Goal: Task Accomplishment & Management: Use online tool/utility

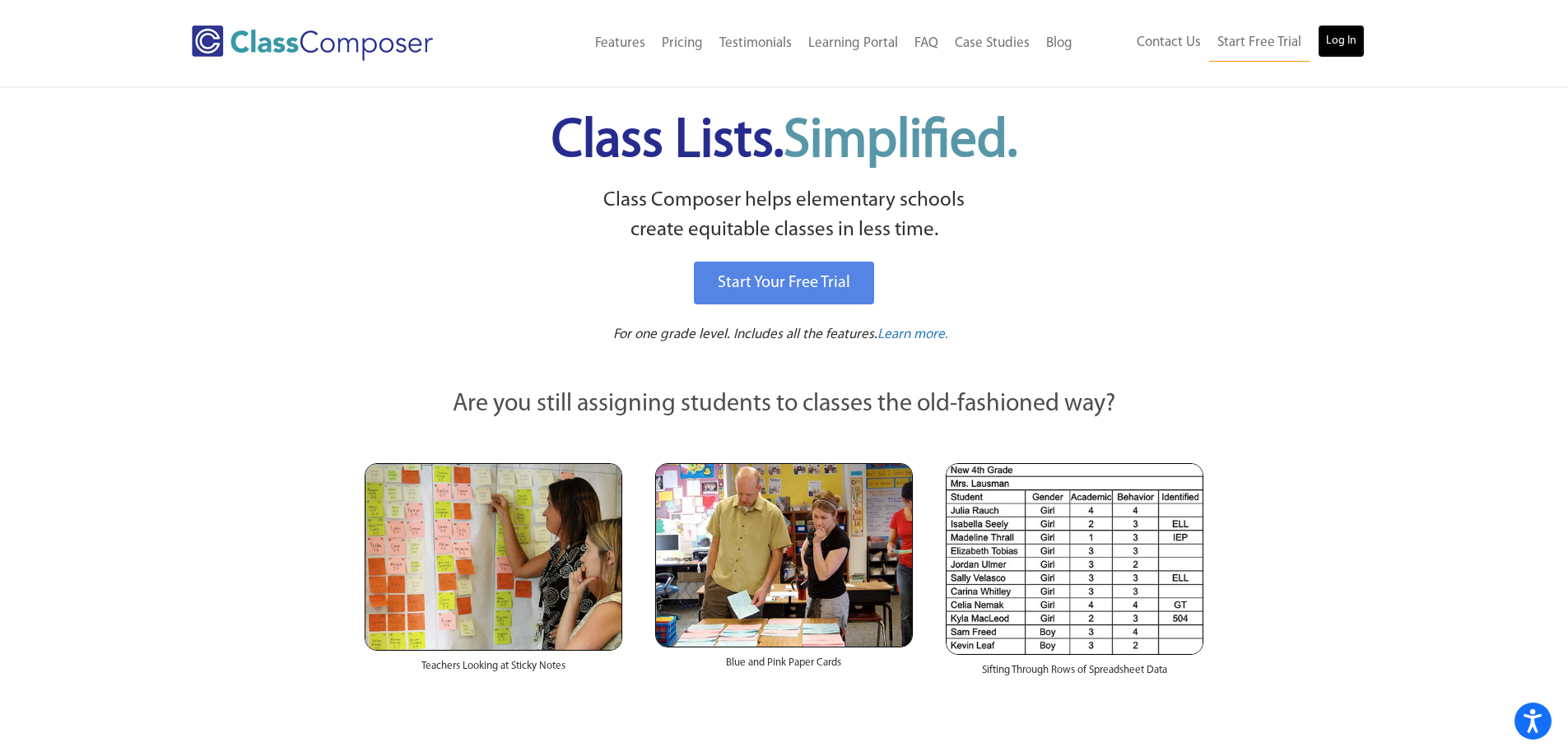
click at [1346, 42] on link "Log In" at bounding box center [1341, 41] width 47 height 33
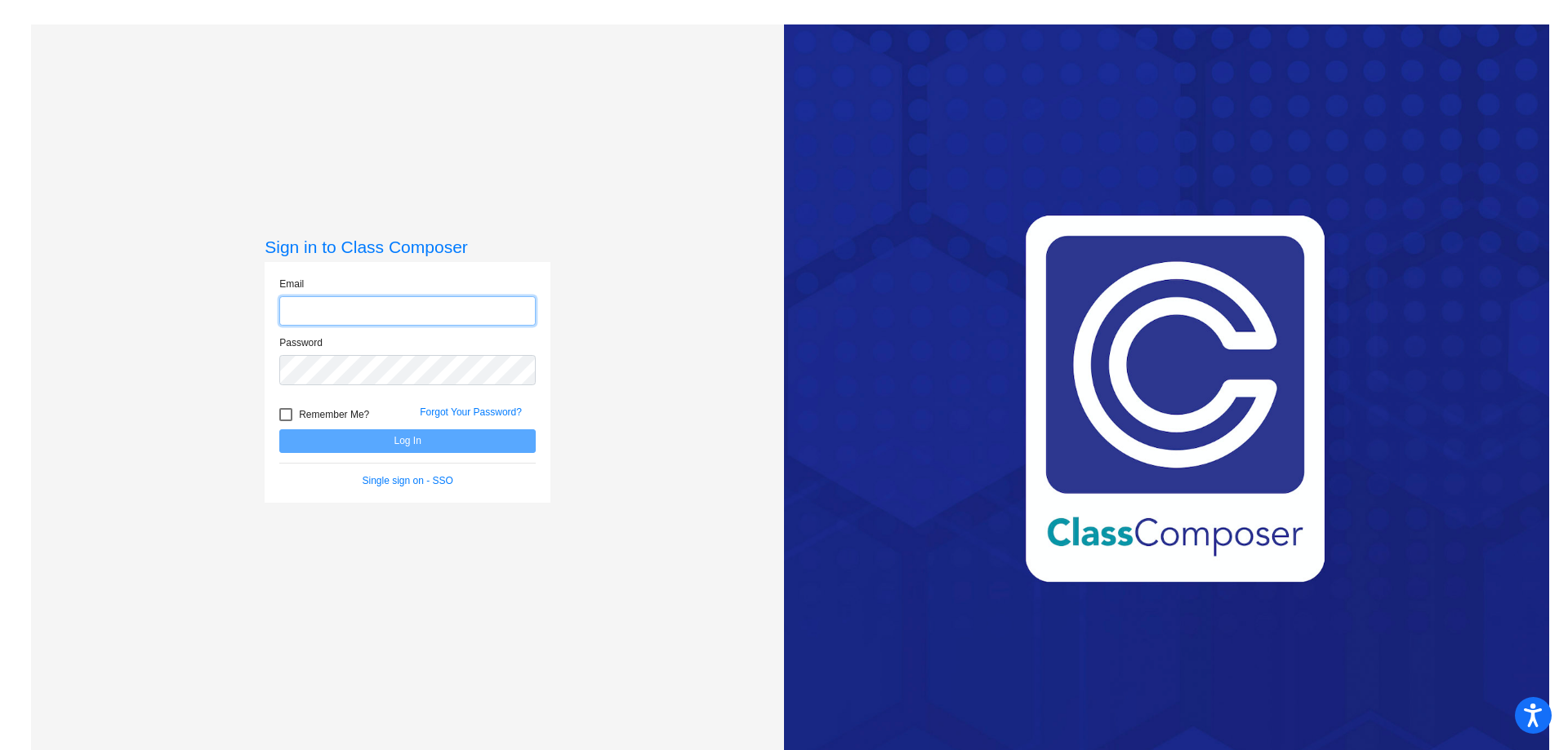
click at [362, 313] on input "email" at bounding box center [407, 311] width 256 height 30
type input "[EMAIL_ADDRESS][DOMAIN_NAME]"
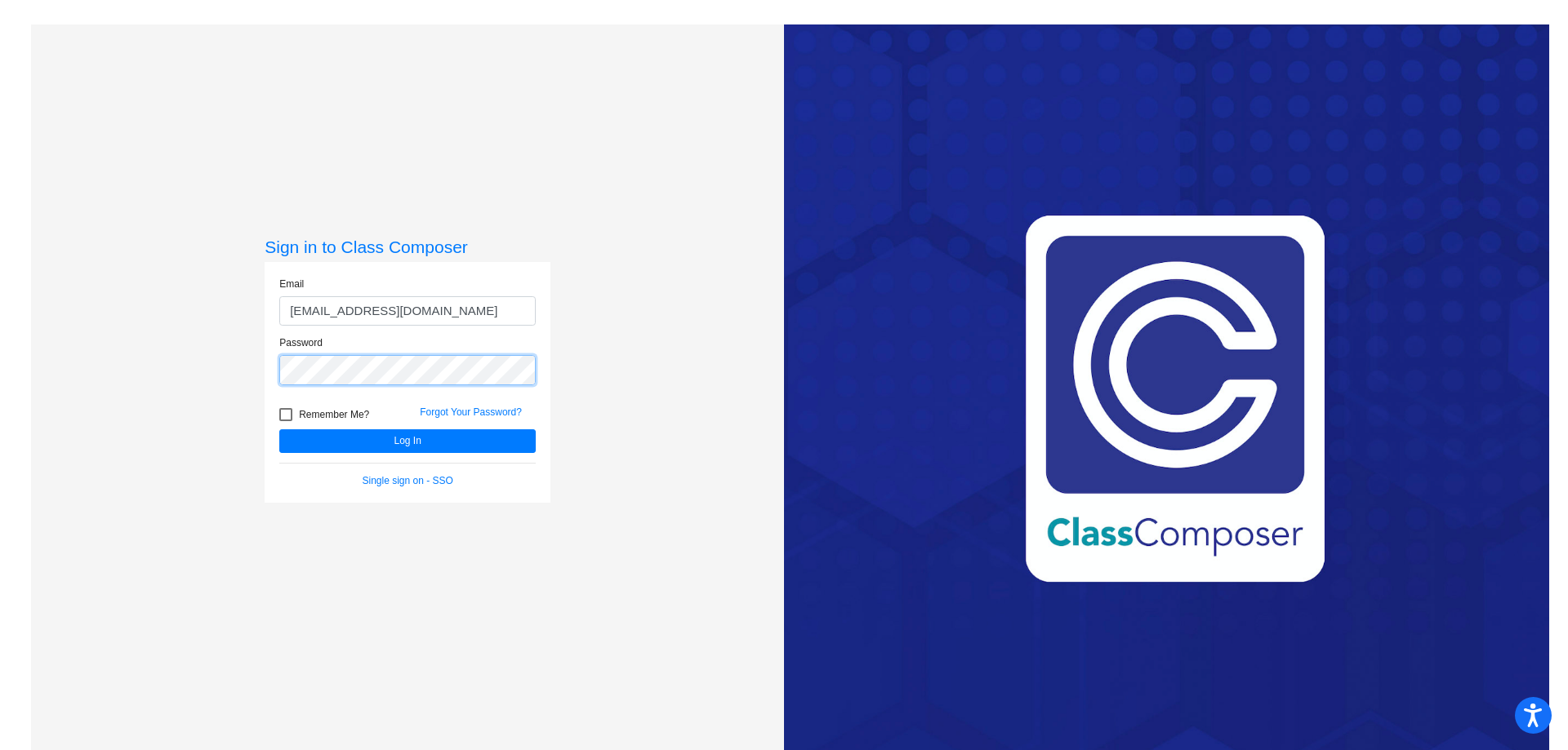
click at [279, 430] on button "Log In" at bounding box center [407, 441] width 256 height 24
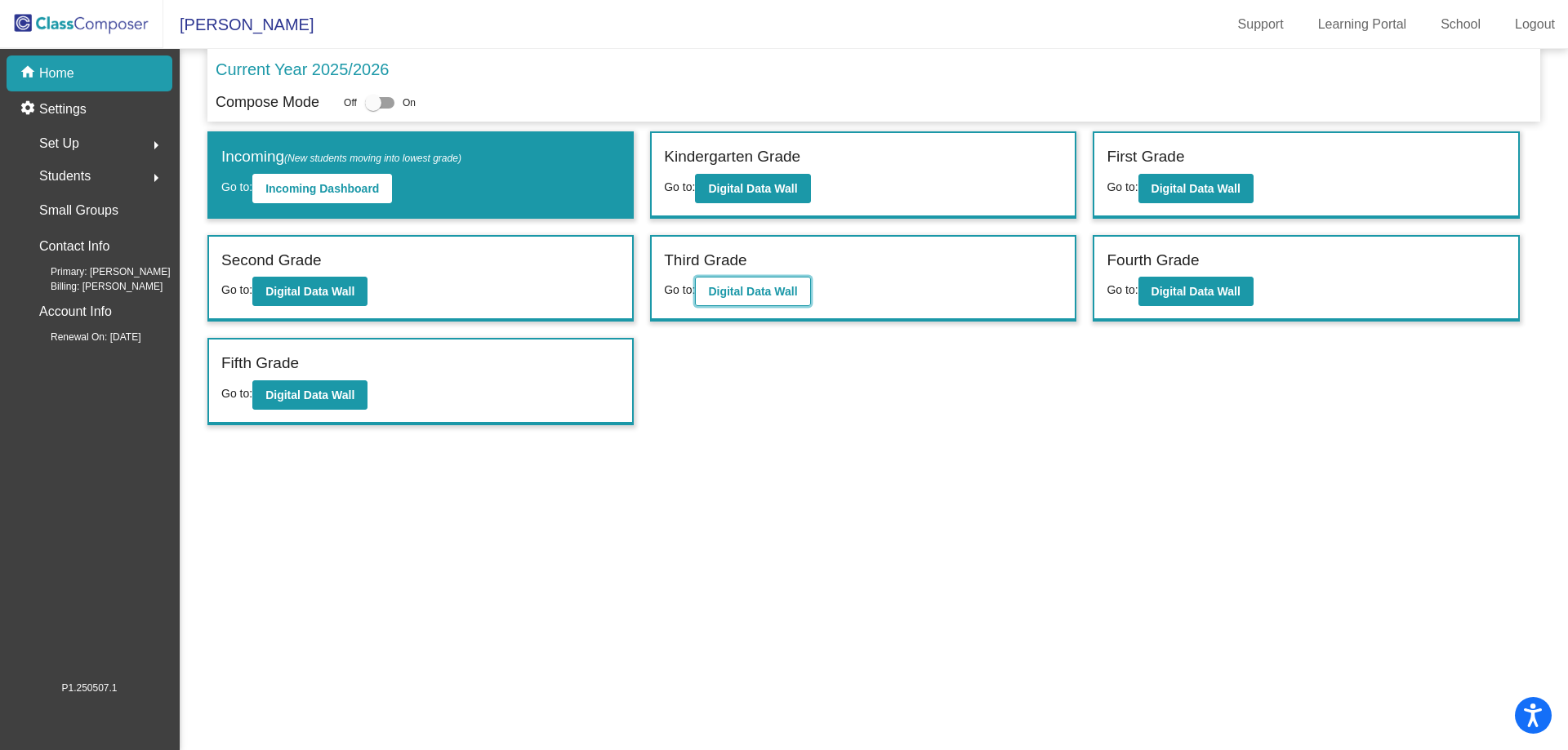
click at [748, 291] on b "Digital Data Wall" at bounding box center [753, 291] width 89 height 13
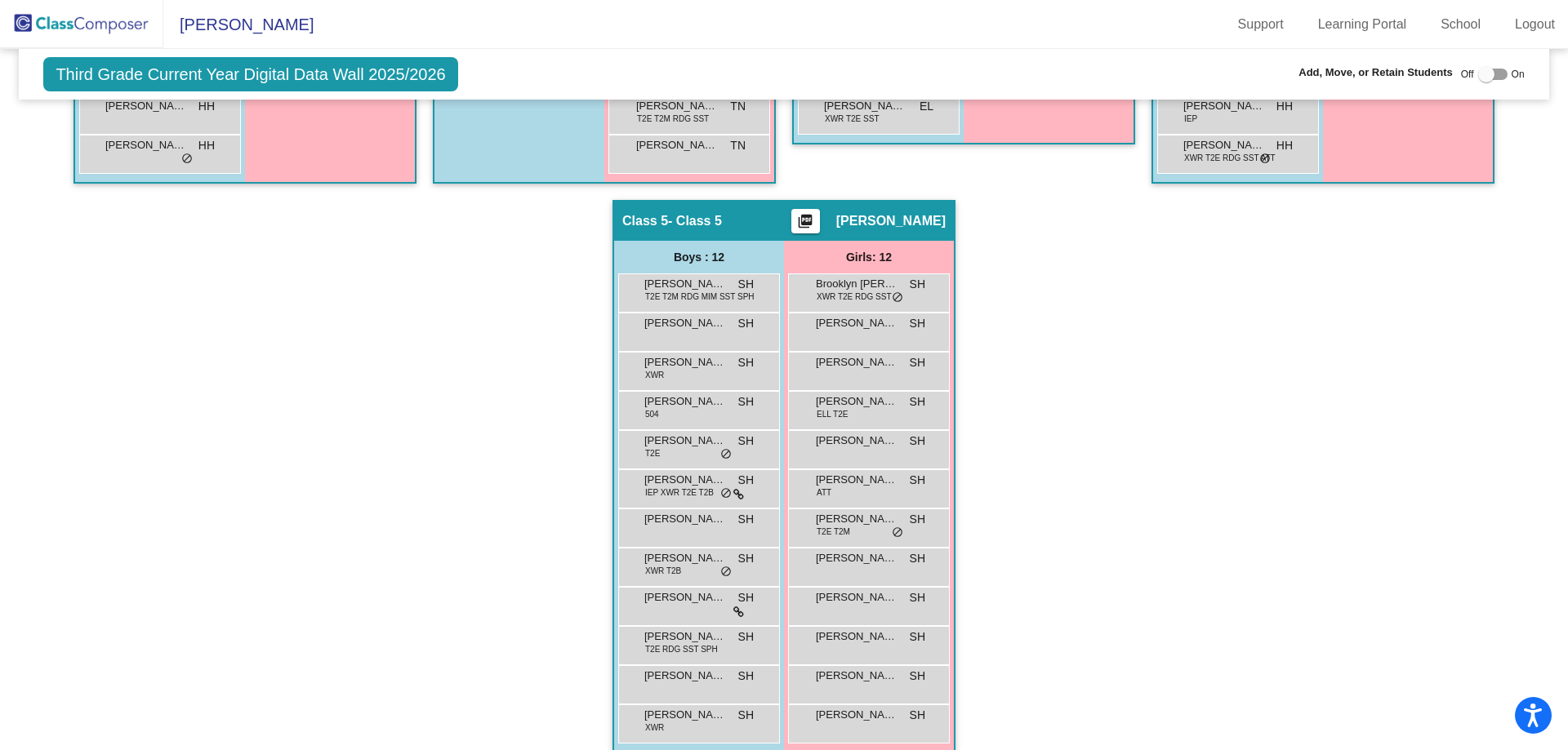
scroll to position [872, 0]
